Goal: Obtain resource: Download file/media

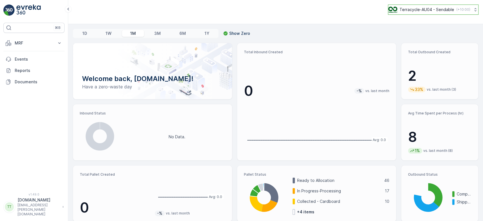
click at [427, 10] on p "Terracycle-AU04 - Sendable" at bounding box center [426, 10] width 55 height 6
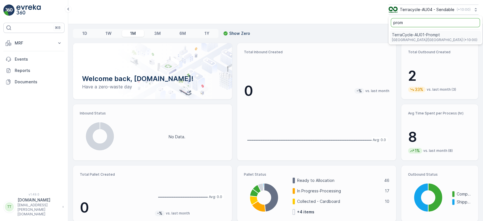
type input "prom"
click at [430, 40] on span "[GEOGRAPHIC_DATA]/[GEOGRAPHIC_DATA] (+10:00)" at bounding box center [434, 40] width 85 height 5
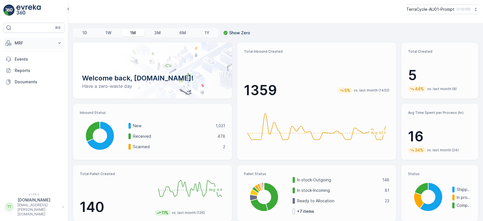
click at [37, 42] on p "MRF" at bounding box center [34, 43] width 38 height 6
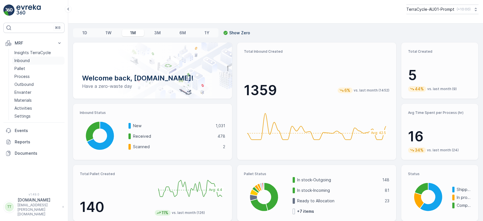
click at [24, 59] on p "Inbound" at bounding box center [21, 61] width 15 height 6
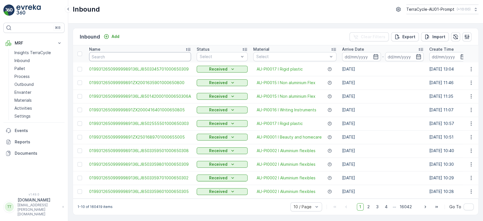
click at [111, 54] on input "text" at bounding box center [140, 56] width 102 height 9
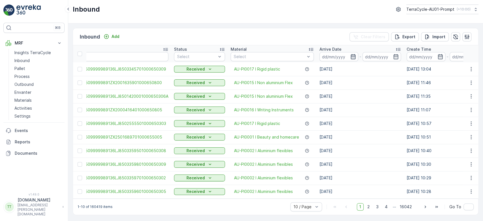
click at [350, 55] on icon "button" at bounding box center [353, 57] width 6 height 6
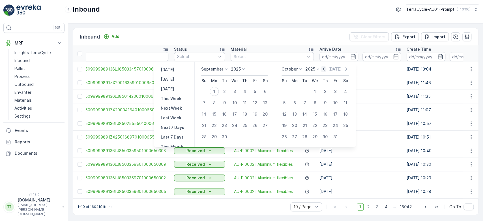
click at [324, 68] on icon "button" at bounding box center [323, 69] width 6 height 6
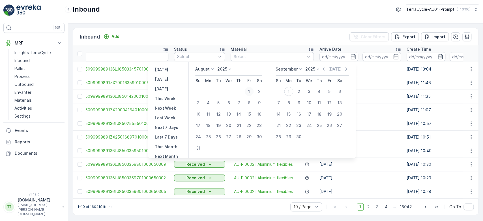
click at [252, 89] on div "1" at bounding box center [248, 91] width 9 height 9
type input "[DATE]"
click at [202, 146] on div "31" at bounding box center [197, 147] width 9 height 9
type input "[DATE]"
click at [250, 89] on div "1" at bounding box center [248, 91] width 9 height 9
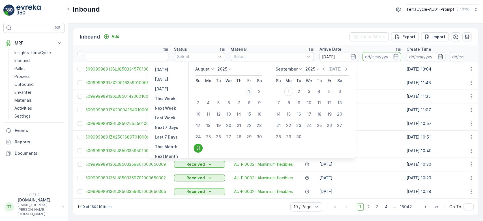
type input "[DATE]"
click at [201, 146] on div "31" at bounding box center [197, 147] width 9 height 9
type input "[DATE]"
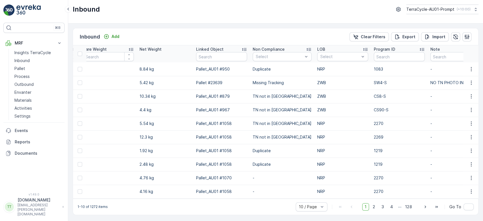
scroll to position [0, 619]
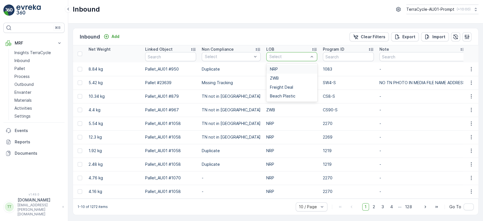
click at [272, 55] on div at bounding box center [289, 56] width 40 height 5
click at [270, 76] on div "ZWB" at bounding box center [291, 78] width 44 height 5
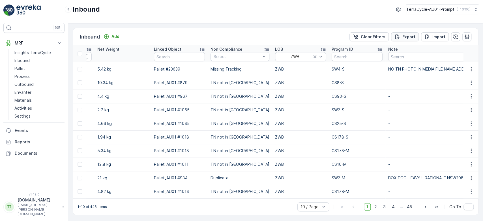
click at [408, 36] on p "Export" at bounding box center [408, 37] width 13 height 6
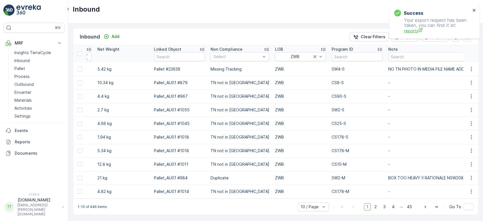
click at [409, 30] on span "reports" at bounding box center [437, 31] width 66 height 6
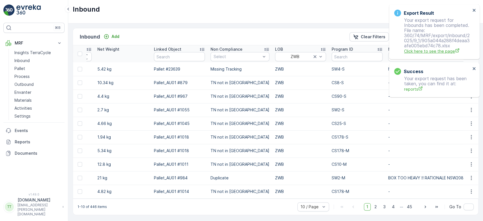
click at [423, 52] on span "Click here to see the page" at bounding box center [437, 51] width 66 height 6
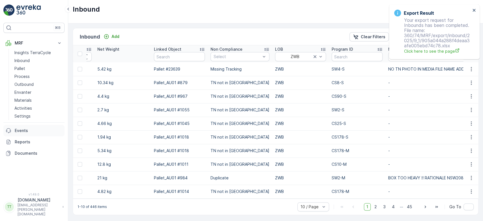
click at [40, 129] on p "Events" at bounding box center [38, 131] width 47 height 6
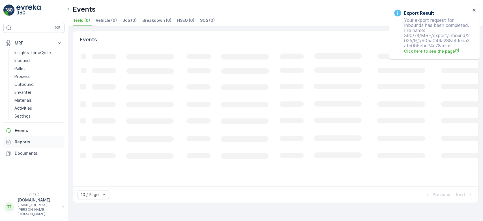
click at [27, 139] on p "Reports" at bounding box center [38, 142] width 47 height 6
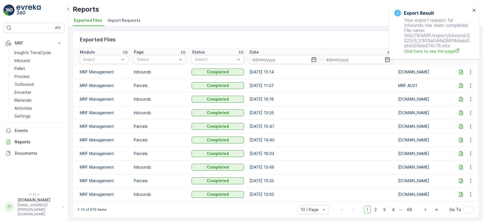
click at [458, 72] on icon at bounding box center [461, 72] width 6 height 6
click at [473, 9] on icon "close" at bounding box center [474, 10] width 4 height 5
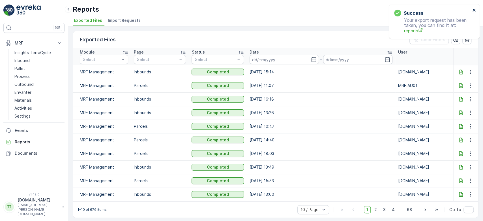
click at [473, 11] on icon "close" at bounding box center [473, 10] width 3 height 3
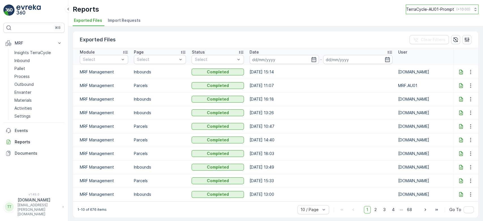
click at [424, 9] on p "TerraCycle-AU01-Prompt" at bounding box center [430, 10] width 48 height 6
